Goal: Information Seeking & Learning: Learn about a topic

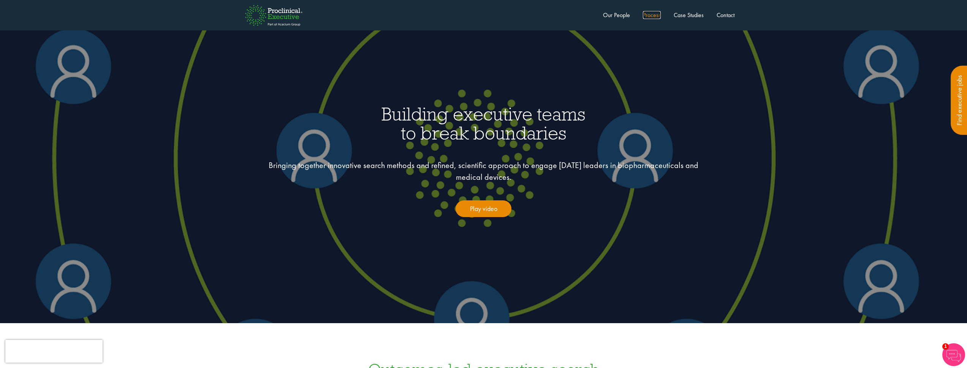
click at [651, 14] on link "Process" at bounding box center [652, 15] width 18 height 8
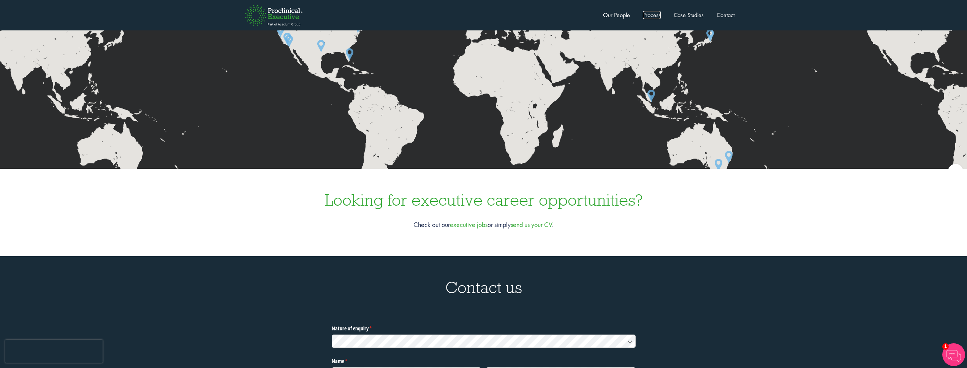
scroll to position [2233, 0]
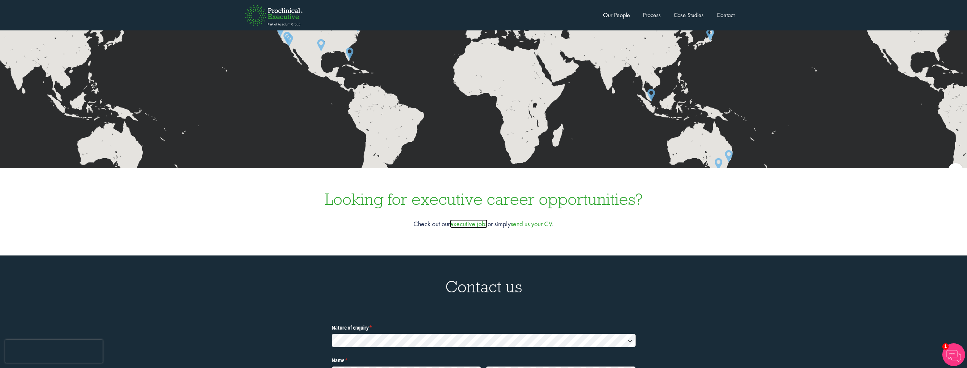
click at [468, 219] on link "executive jobs" at bounding box center [469, 223] width 38 height 9
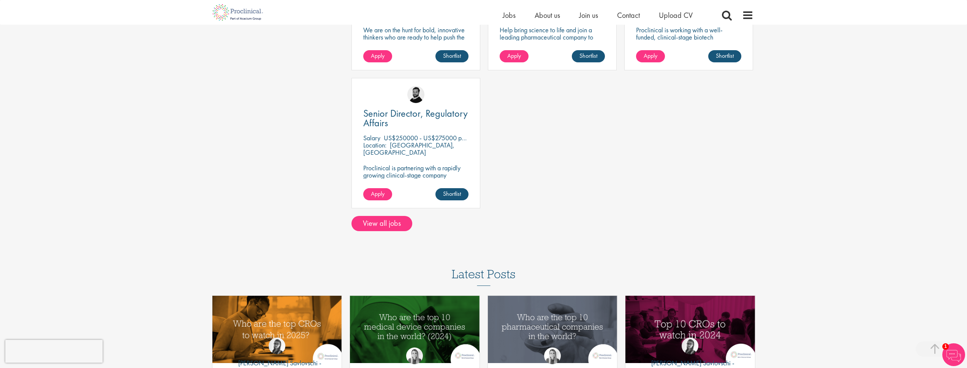
scroll to position [359, 0]
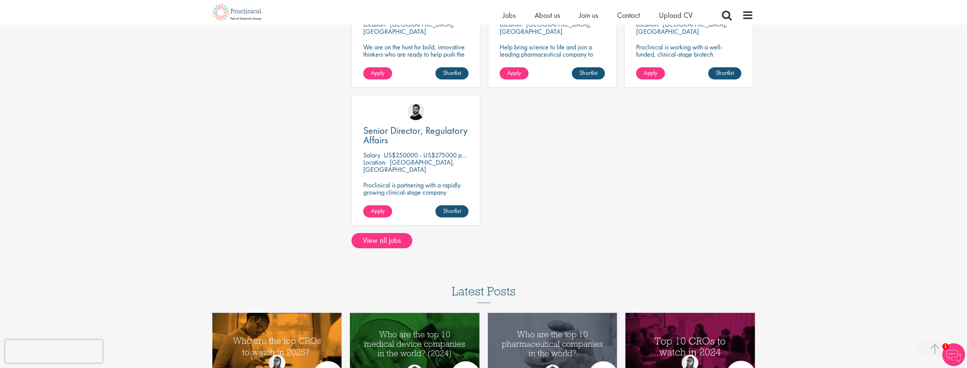
click at [384, 248] on div at bounding box center [483, 248] width 551 height 0
click at [385, 244] on link "View all jobs" at bounding box center [382, 240] width 61 height 15
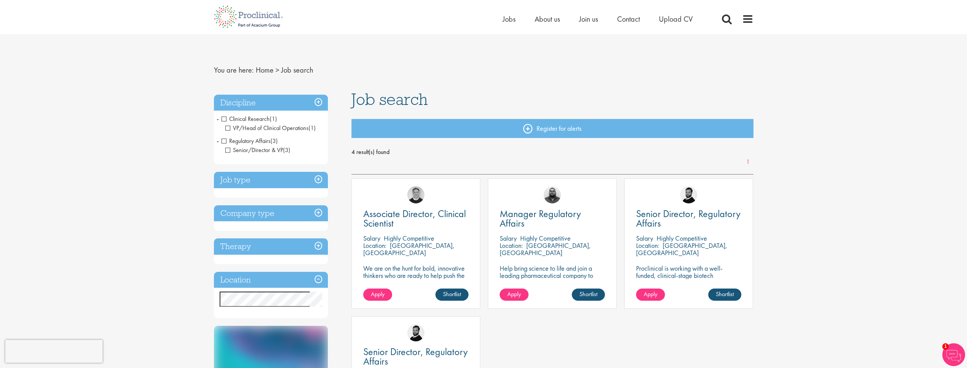
click at [228, 128] on span "VP/Head of Clinical Operations" at bounding box center [266, 128] width 83 height 8
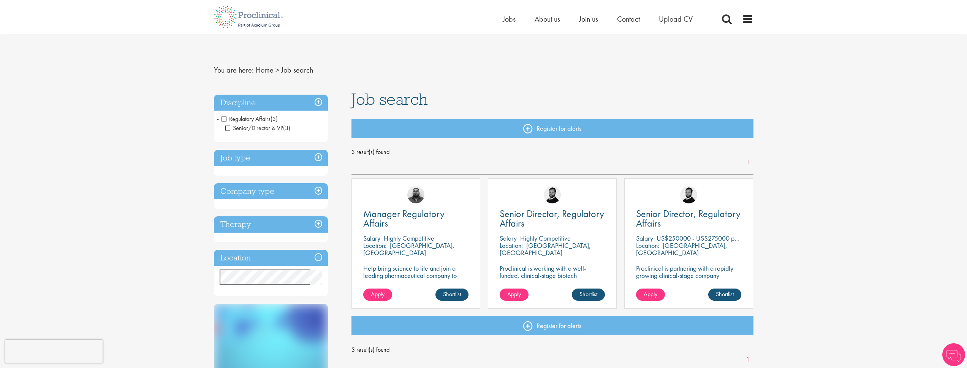
click at [226, 130] on span "Senior/Director & VP" at bounding box center [254, 128] width 58 height 8
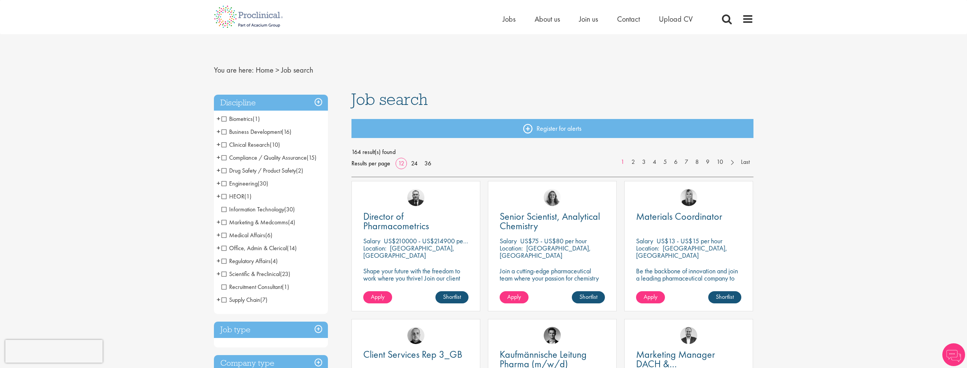
click at [224, 235] on span "Medical Affairs" at bounding box center [244, 235] width 44 height 8
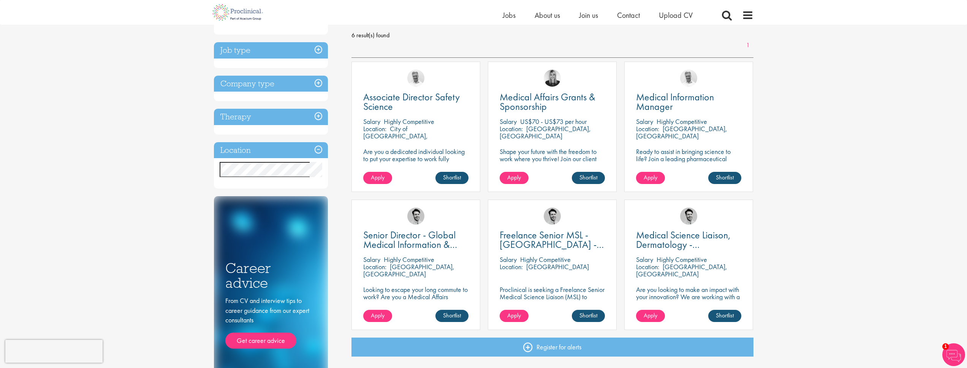
scroll to position [2, 0]
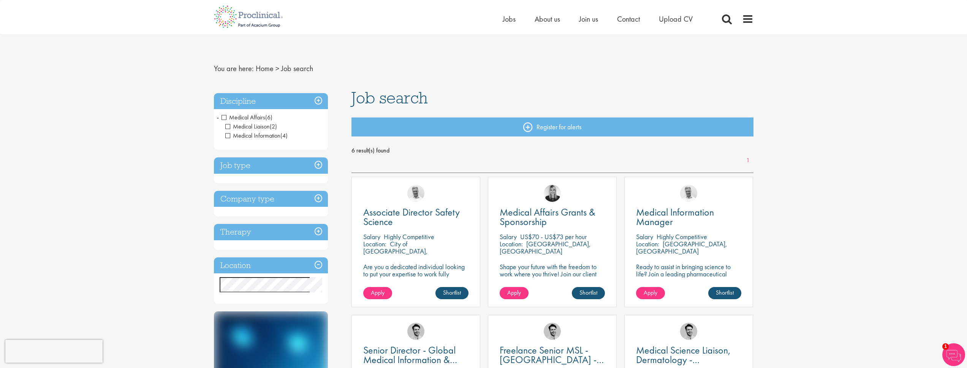
click at [223, 117] on span "Medical Affairs" at bounding box center [244, 117] width 44 height 8
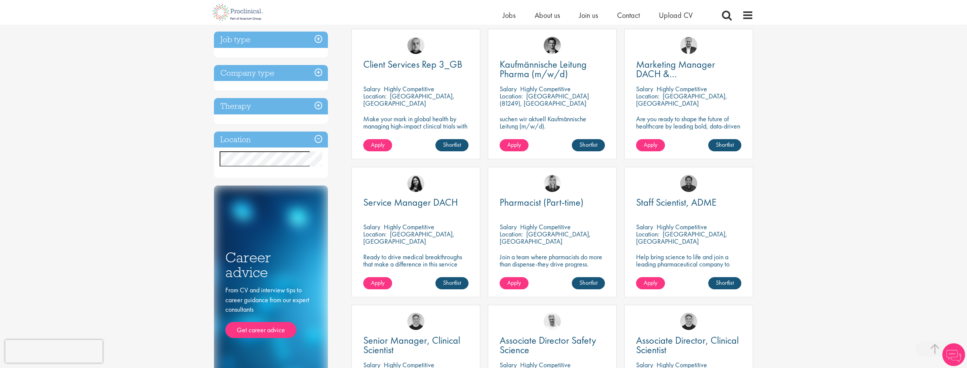
scroll to position [277, 0]
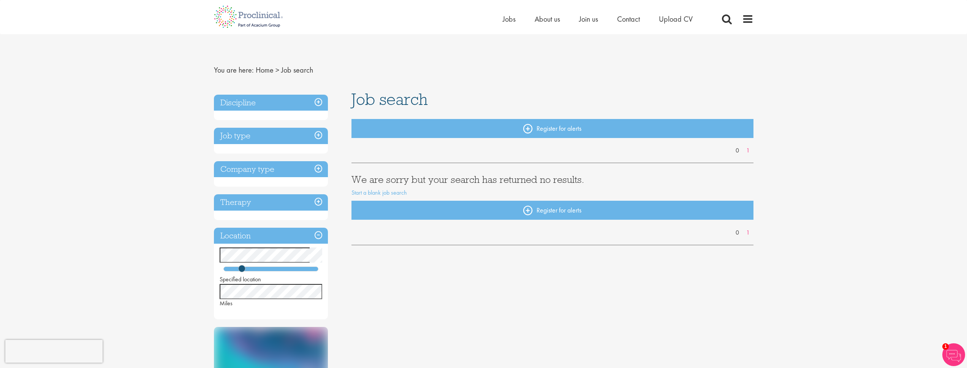
click at [273, 101] on h3 "Discipline" at bounding box center [271, 103] width 114 height 16
click at [306, 105] on h3 "Discipline" at bounding box center [271, 103] width 114 height 16
click at [299, 141] on h3 "Job type" at bounding box center [271, 136] width 114 height 16
click at [300, 138] on h3 "Job type" at bounding box center [271, 136] width 114 height 16
click at [294, 159] on div "Discipline Job type Company type Therapy Location Specified location Miles" at bounding box center [271, 207] width 114 height 225
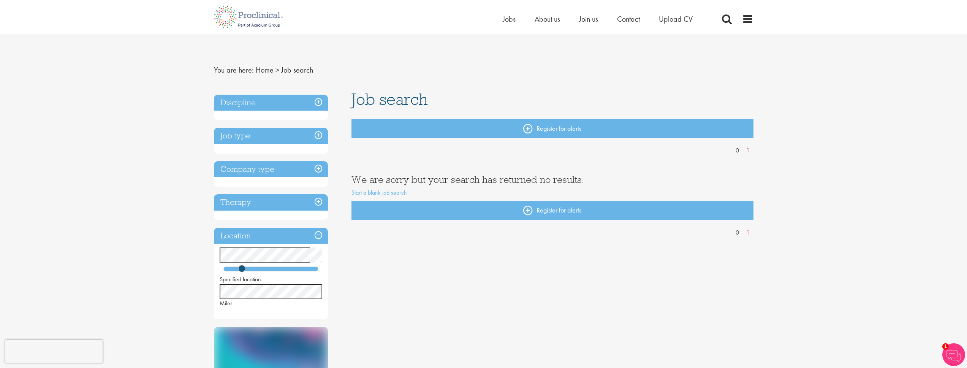
click at [293, 171] on h3 "Company type" at bounding box center [271, 169] width 114 height 16
click at [280, 206] on h3 "Therapy" at bounding box center [271, 202] width 114 height 16
click at [273, 231] on h3 "Location" at bounding box center [271, 236] width 114 height 16
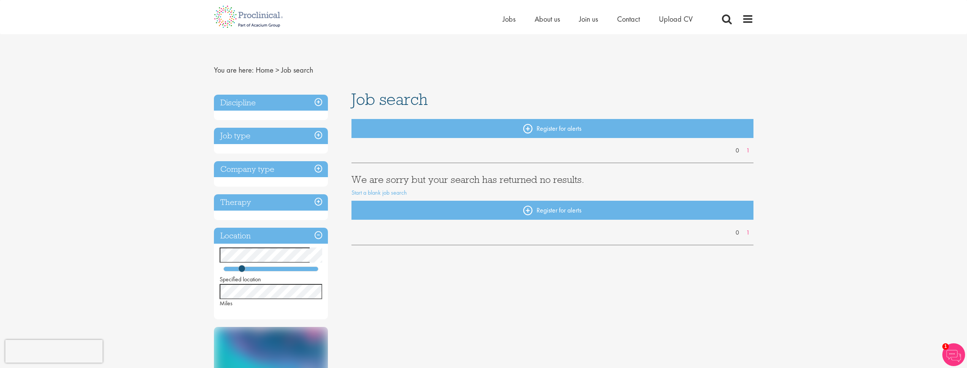
click at [273, 235] on h3 "Location" at bounding box center [271, 236] width 114 height 16
